Goal: Information Seeking & Learning: Learn about a topic

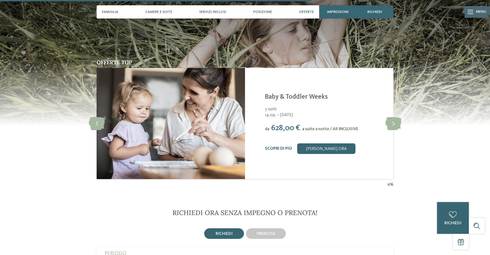
scroll to position [1033, 0]
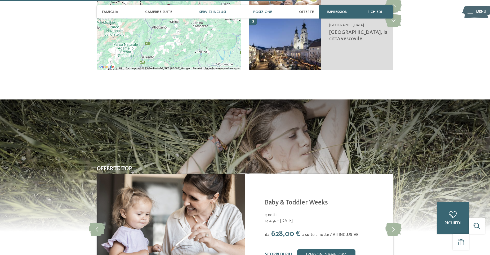
click at [206, 11] on span "Servizi inclusi" at bounding box center [212, 12] width 27 height 5
click at [208, 12] on span "Servizi inclusi" at bounding box center [212, 12] width 27 height 5
click at [205, 12] on span "Servizi inclusi" at bounding box center [212, 12] width 27 height 5
click at [310, 13] on span "Offerte" at bounding box center [306, 12] width 15 height 5
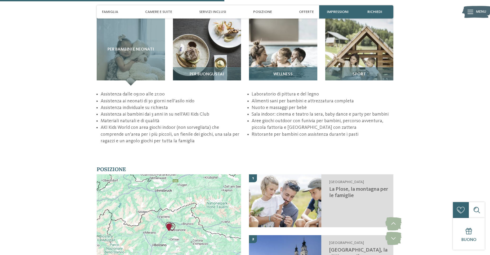
scroll to position [812, 0]
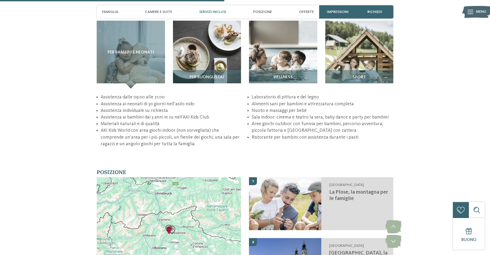
click at [209, 12] on span "Servizi inclusi" at bounding box center [212, 12] width 27 height 5
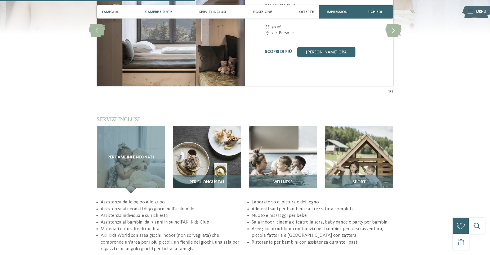
scroll to position [706, 0]
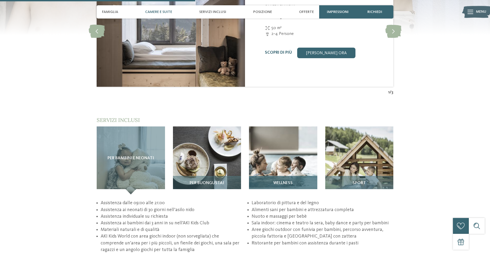
click at [288, 189] on div "Wellness" at bounding box center [283, 185] width 68 height 19
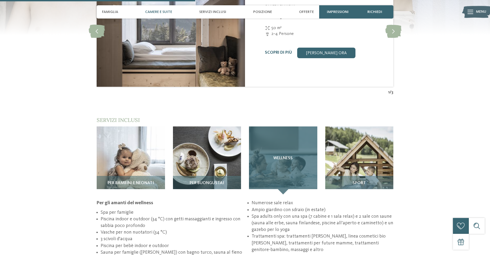
click at [288, 178] on div "Wellness" at bounding box center [283, 161] width 68 height 68
click at [284, 158] on span "Wellness" at bounding box center [282, 158] width 19 height 5
click at [284, 163] on div "Wellness" at bounding box center [283, 161] width 68 height 68
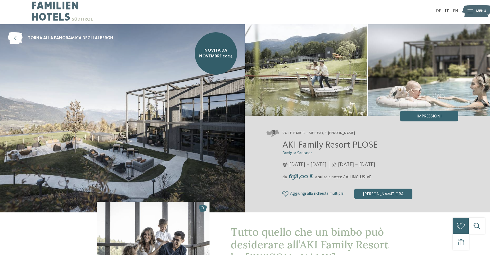
scroll to position [0, 0]
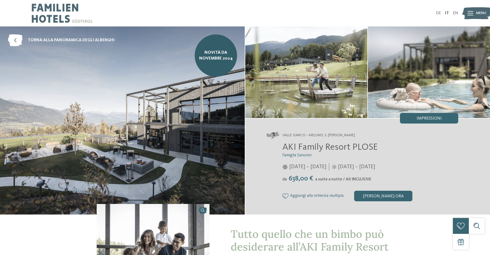
click at [476, 13] on span "Menu" at bounding box center [481, 13] width 10 height 5
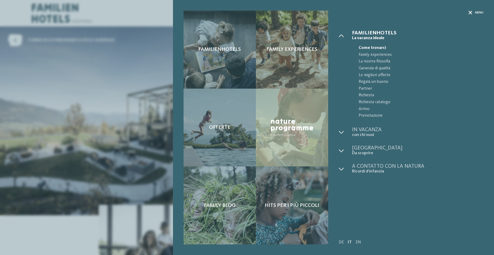
click at [468, 11] on icon at bounding box center [470, 13] width 4 height 4
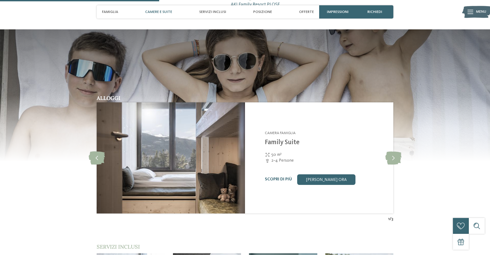
scroll to position [583, 0]
